Goal: Information Seeking & Learning: Learn about a topic

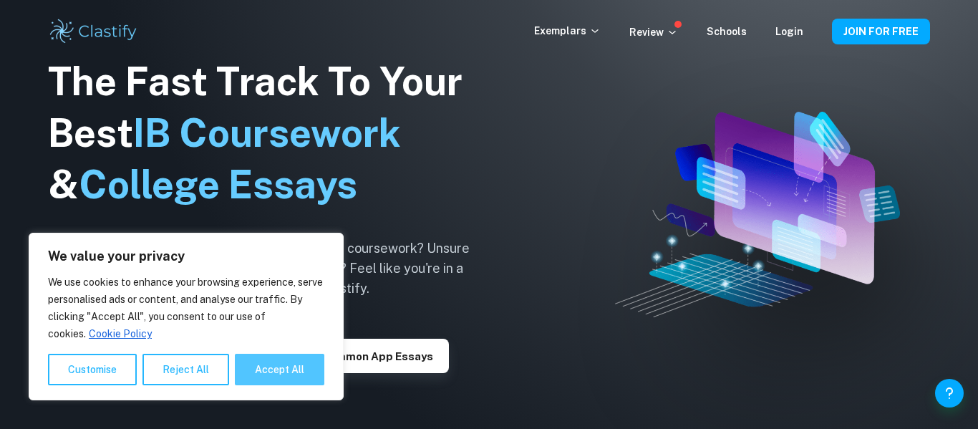
click at [270, 379] on button "Accept All" at bounding box center [279, 369] width 89 height 31
checkbox input "true"
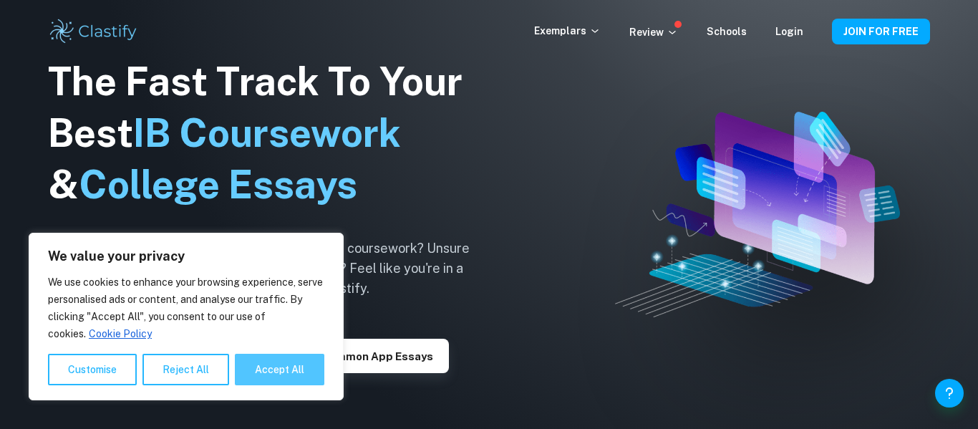
checkbox input "true"
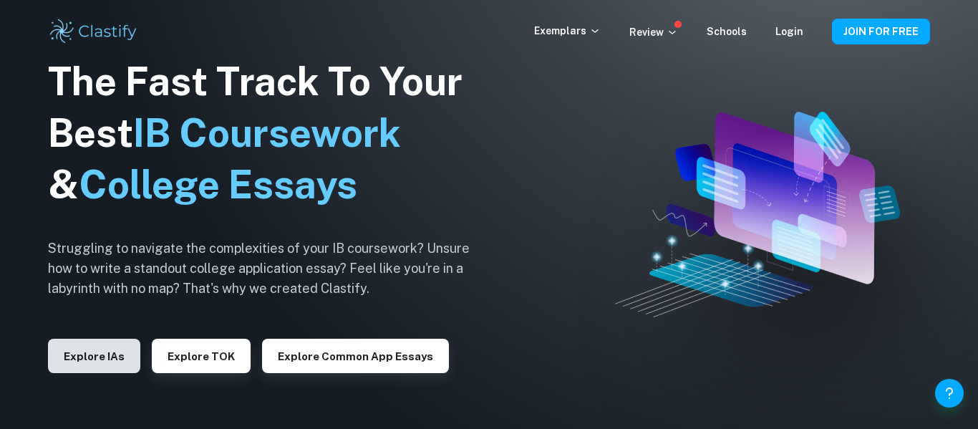
click at [125, 357] on button "Explore IAs" at bounding box center [94, 356] width 92 height 34
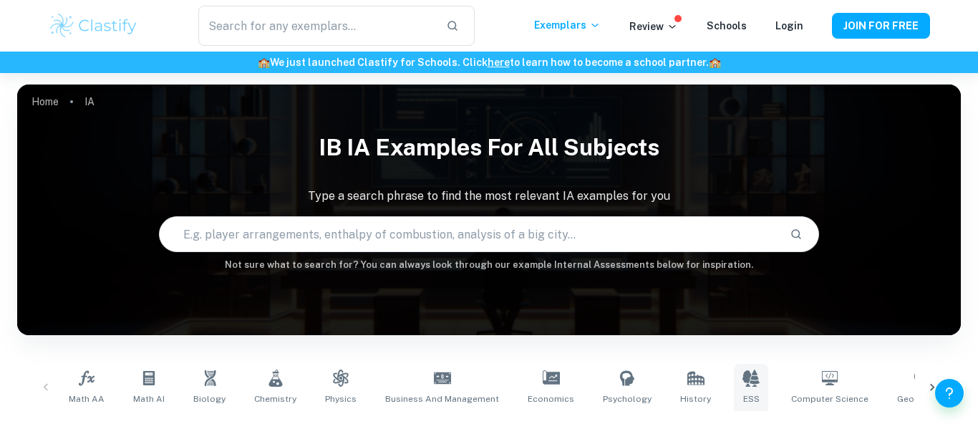
click at [742, 383] on icon at bounding box center [750, 377] width 17 height 17
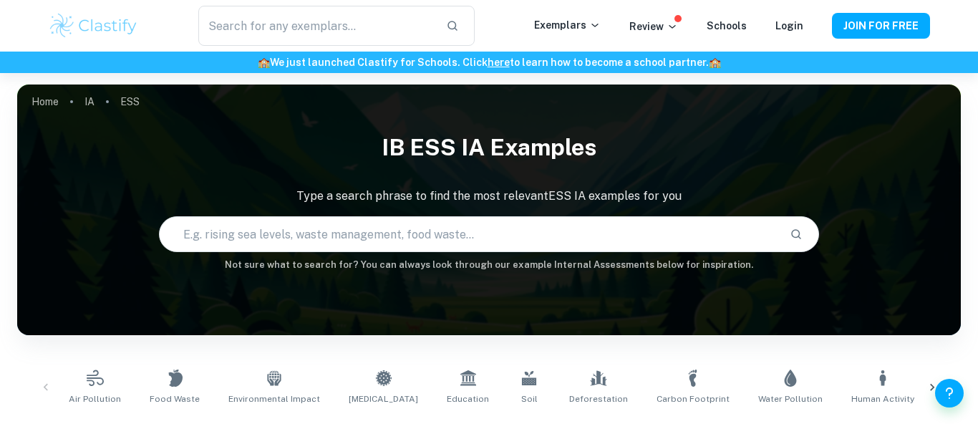
click at [533, 234] on input "text" at bounding box center [469, 234] width 619 height 40
type input "conservation of natural resources"
